Goal: Task Accomplishment & Management: Complete application form

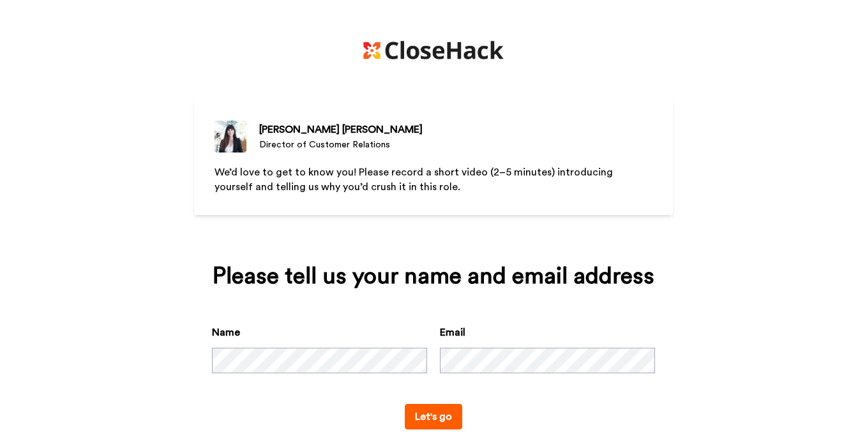
click at [449, 419] on button "Let's go" at bounding box center [433, 417] width 57 height 26
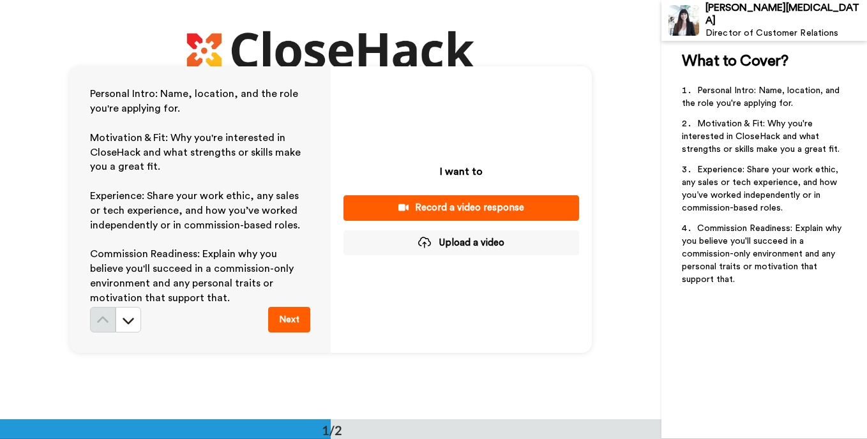
click at [427, 207] on div "Record a video response" at bounding box center [461, 207] width 215 height 13
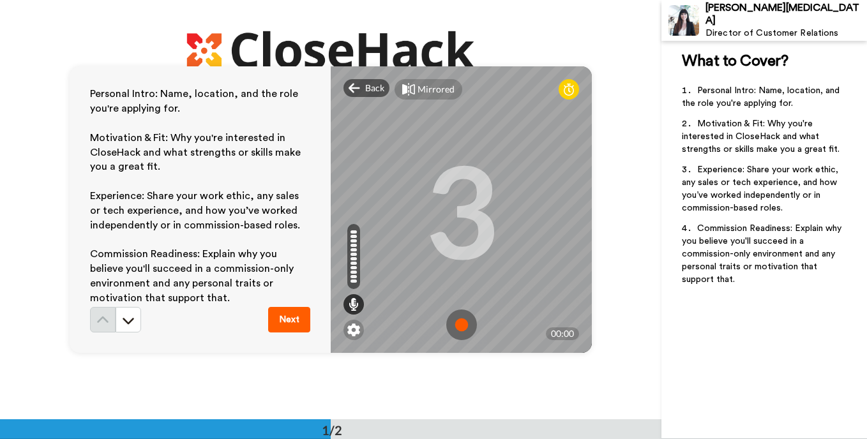
click at [447, 322] on img at bounding box center [461, 325] width 31 height 31
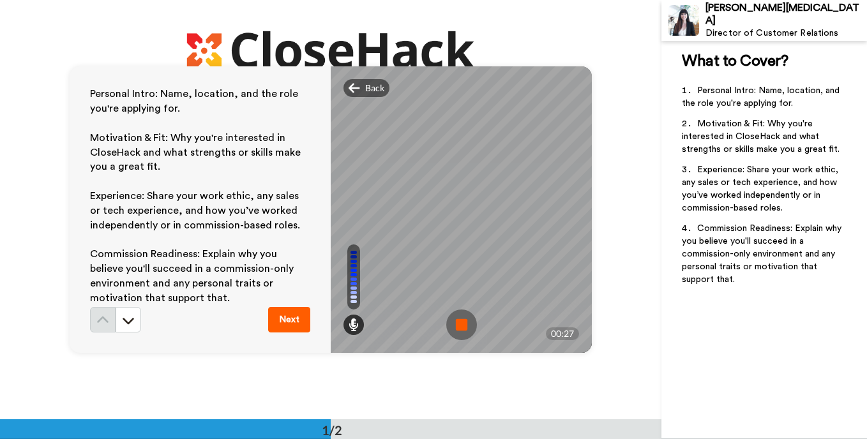
click at [447, 322] on img at bounding box center [461, 325] width 31 height 31
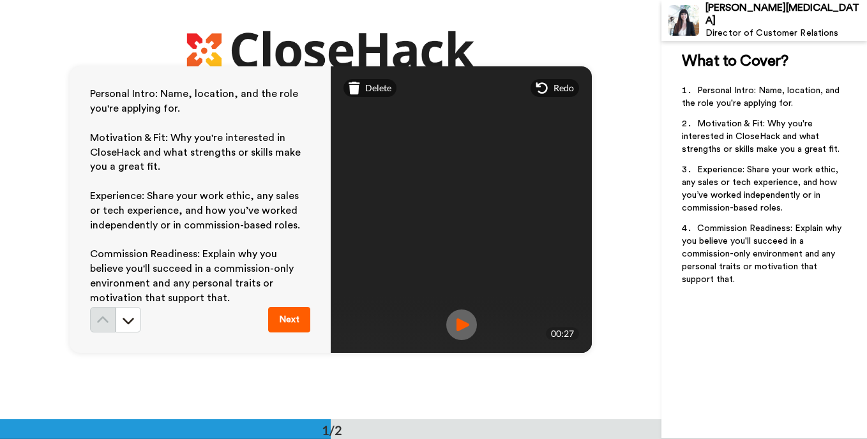
click at [282, 315] on button "Next" at bounding box center [289, 320] width 42 height 26
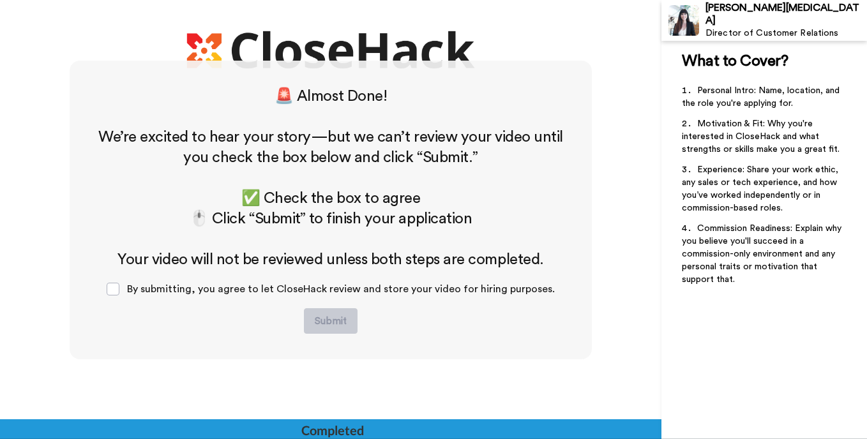
scroll to position [359, 0]
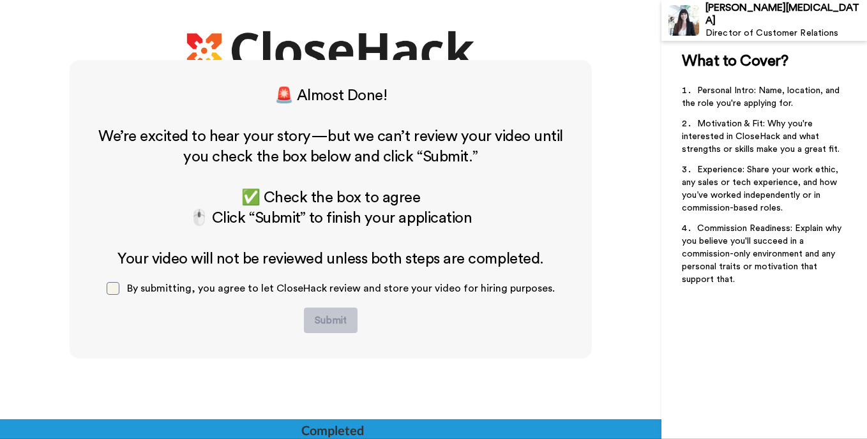
click at [119, 292] on span at bounding box center [113, 288] width 13 height 13
click at [316, 322] on button "Submit" at bounding box center [331, 321] width 54 height 26
